Goal: Information Seeking & Learning: Learn about a topic

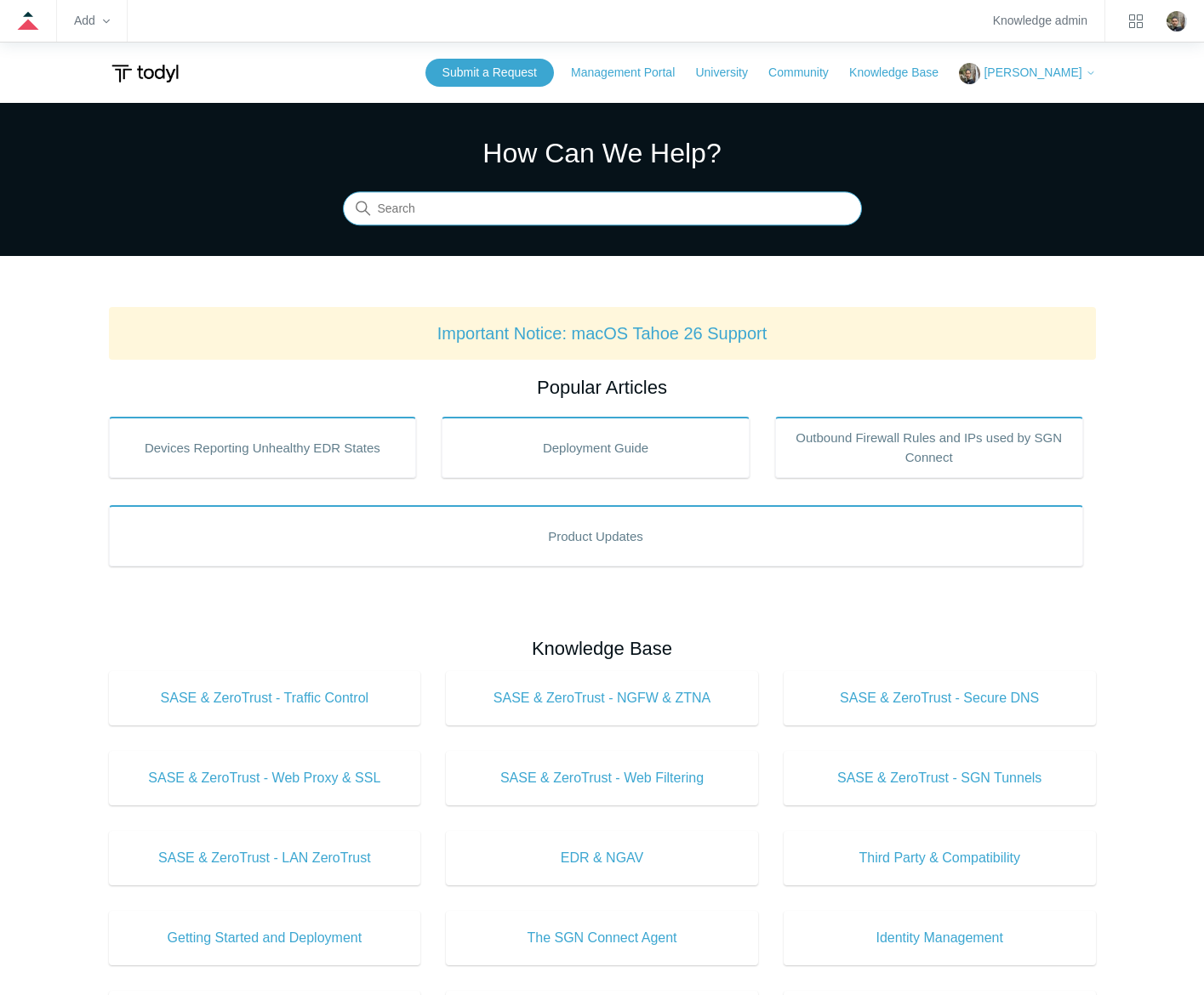
click at [593, 221] on input "Search" at bounding box center [602, 209] width 519 height 34
type input "application blocklist"
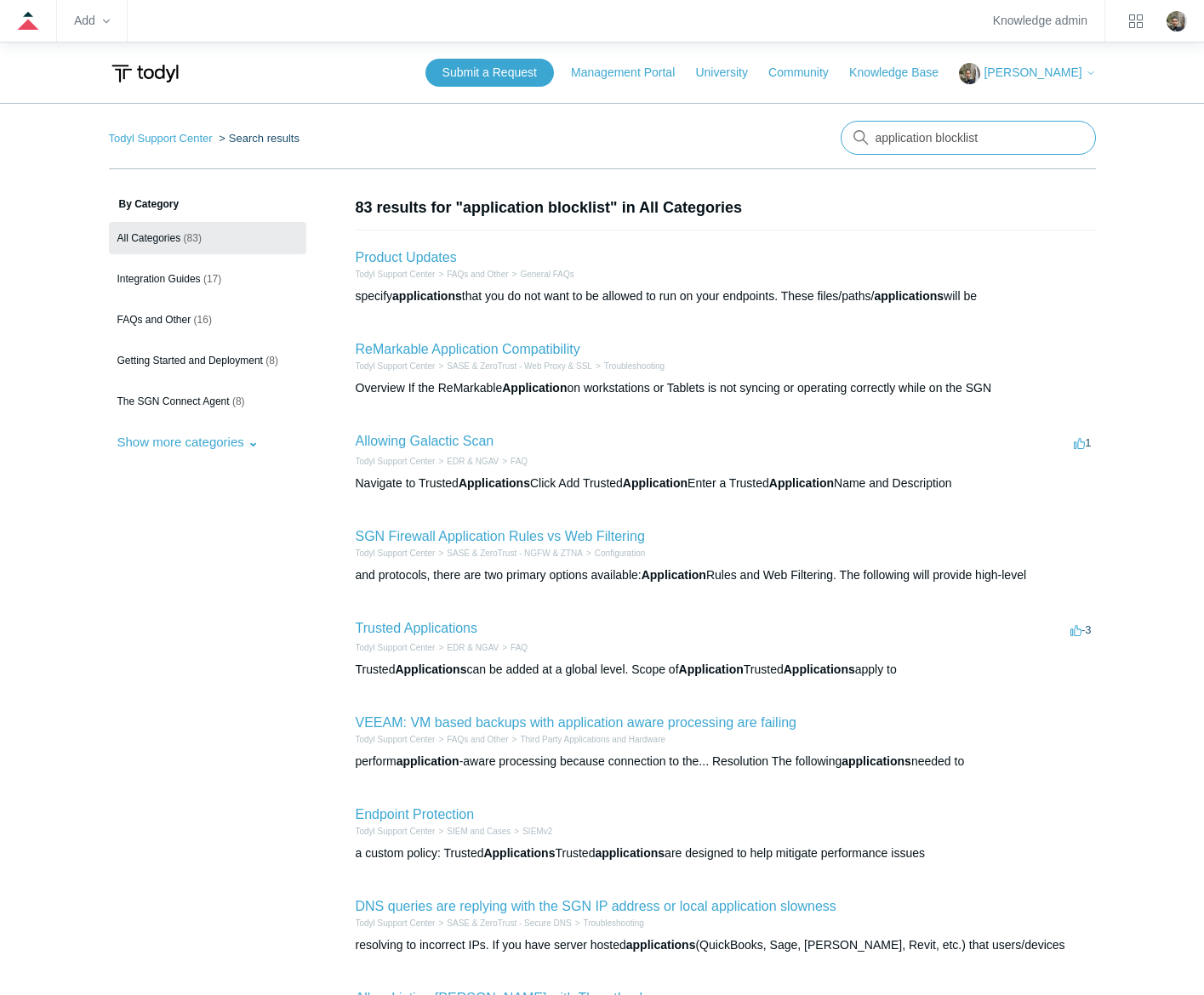
drag, startPoint x: 1022, startPoint y: 140, endPoint x: 851, endPoint y: 128, distance: 171.4
click at [851, 128] on input "application blocklist" at bounding box center [967, 138] width 255 height 34
type input "block application"
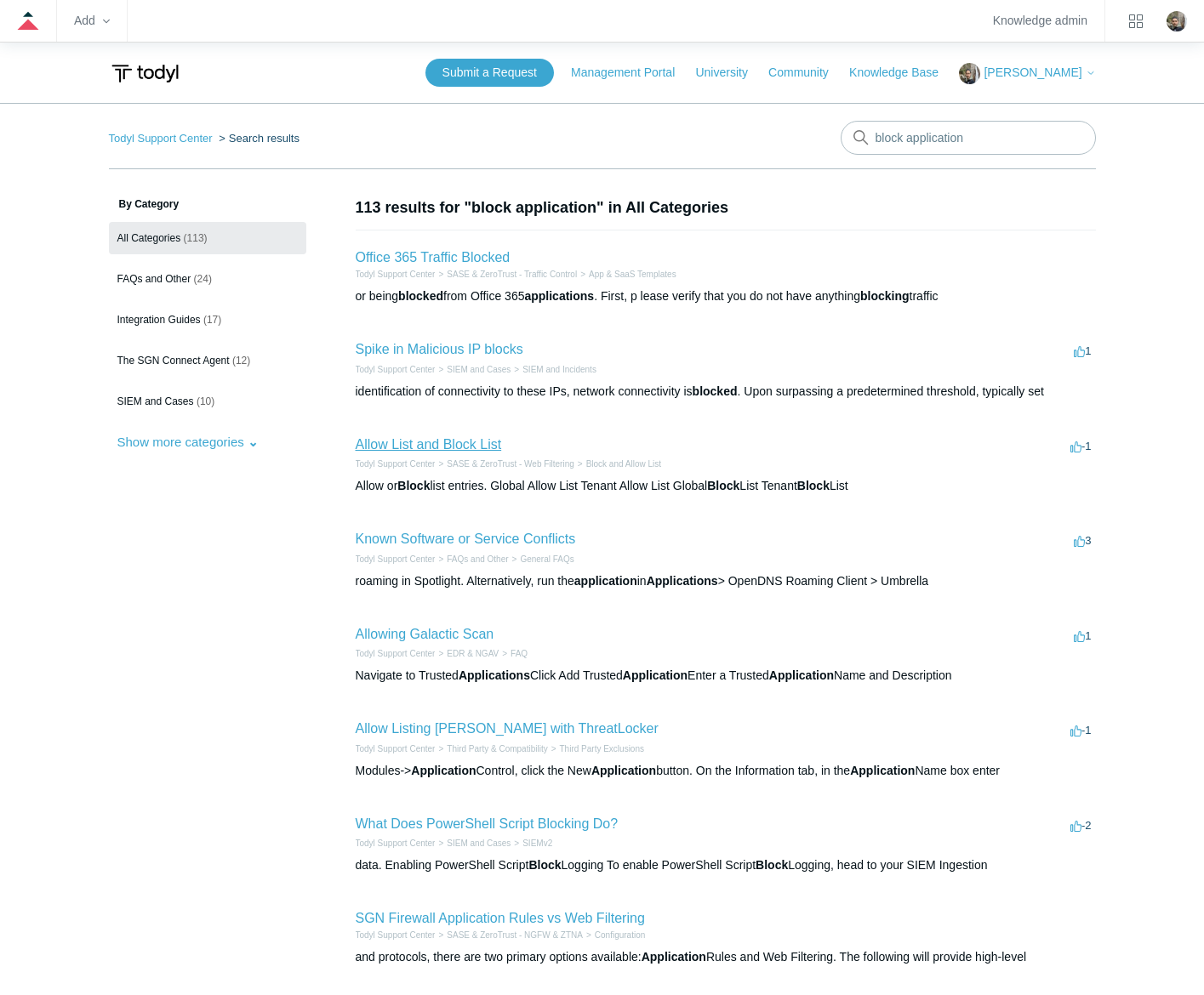
click at [429, 445] on link "Allow List and Block List" at bounding box center [429, 445] width 146 height 14
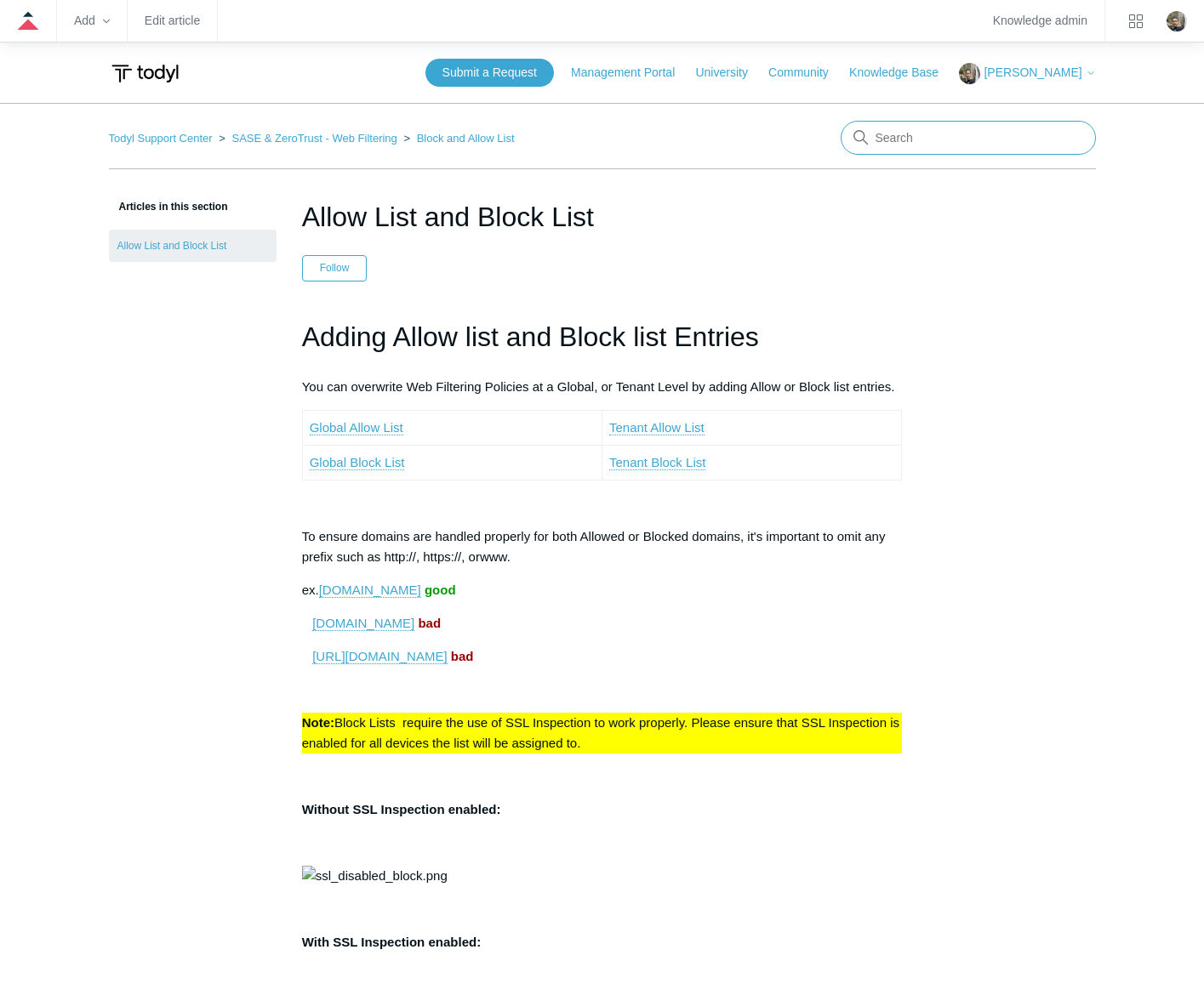
click at [915, 139] on input "Search" at bounding box center [967, 138] width 255 height 34
type input "application"
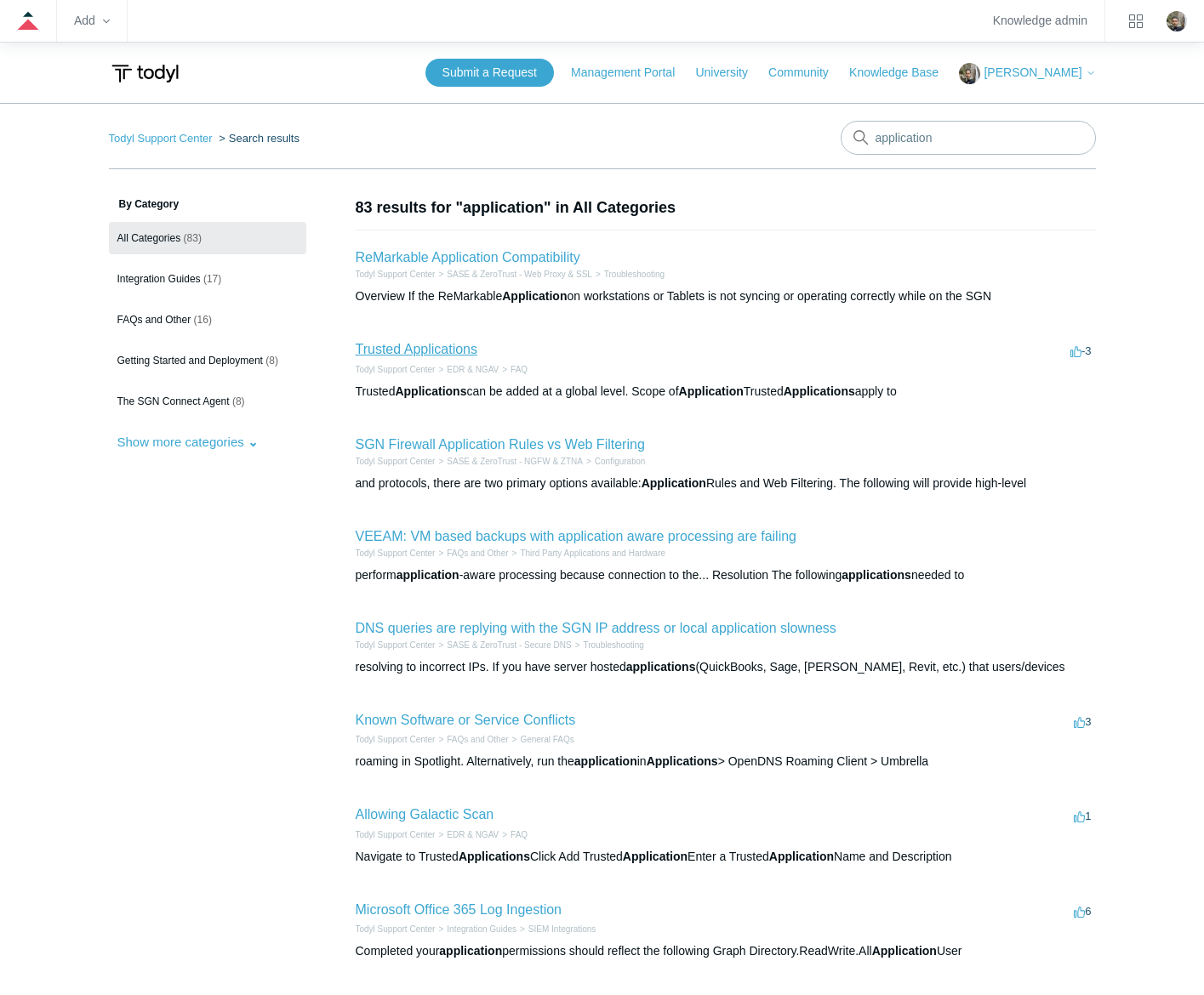
click at [429, 353] on link "Trusted Applications" at bounding box center [417, 349] width 122 height 14
click at [390, 350] on link "Trusted Applications" at bounding box center [417, 349] width 122 height 14
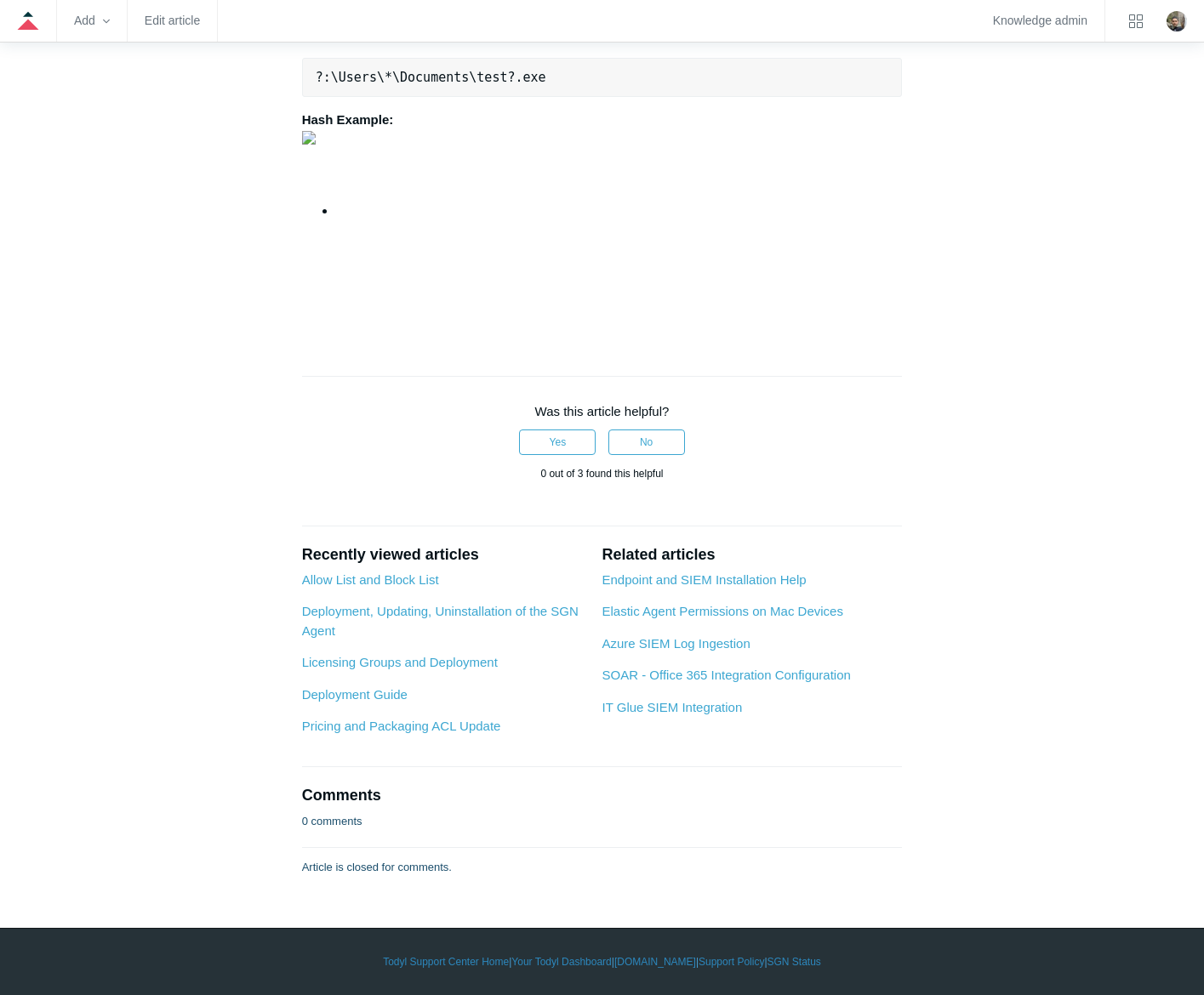
scroll to position [2322, 0]
